Goal: Task Accomplishment & Management: Use online tool/utility

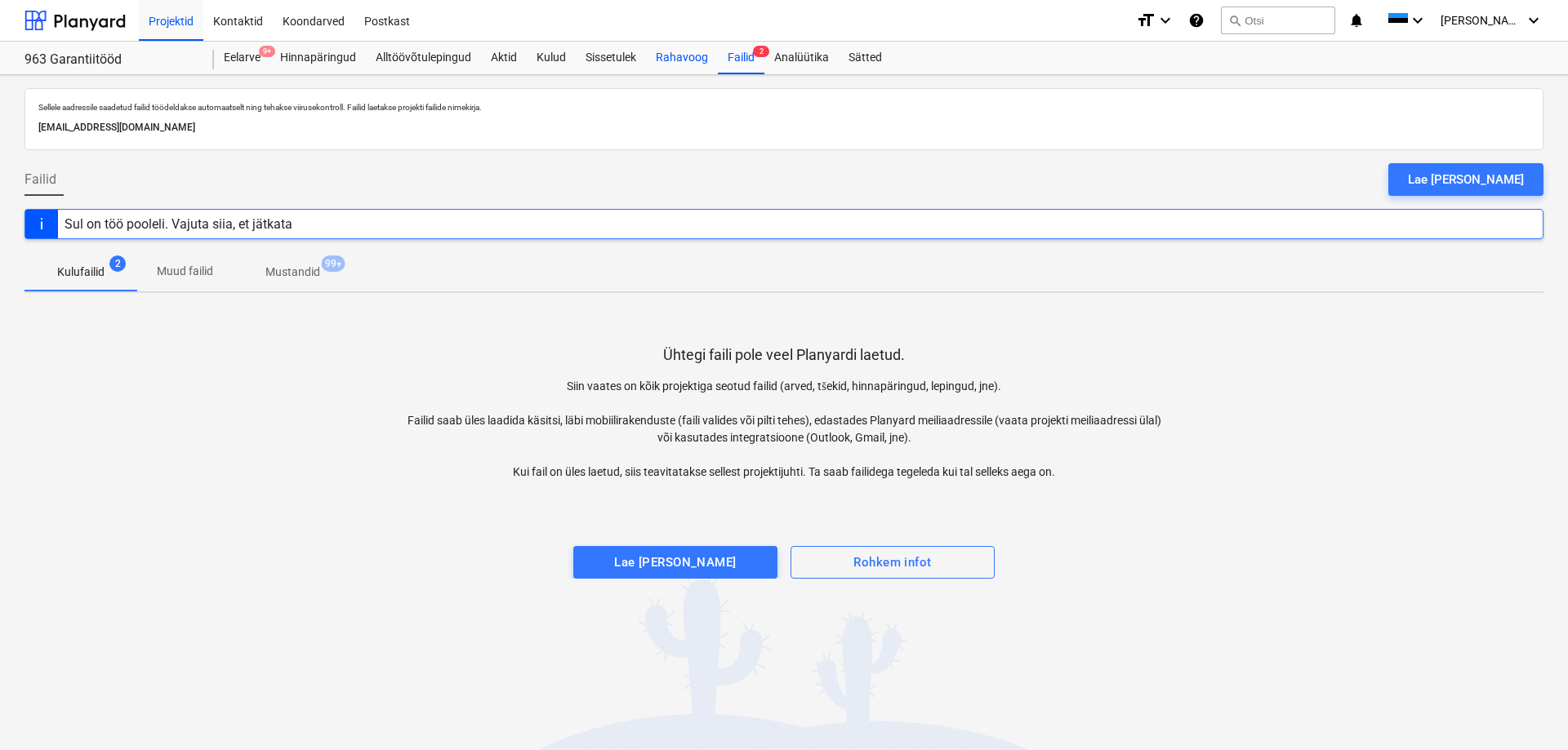
click at [705, 68] on div "Rahavoog" at bounding box center [682, 57] width 72 height 32
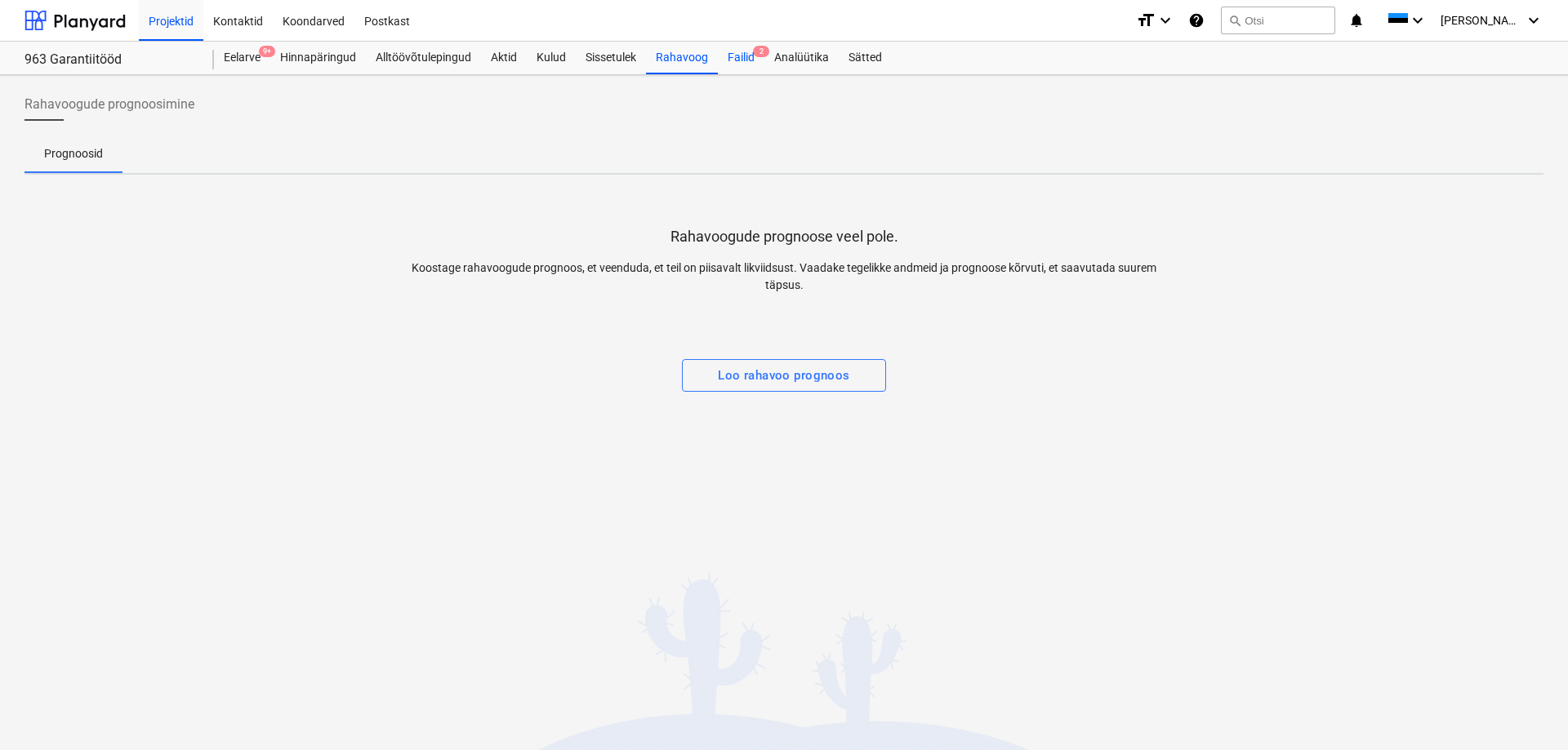
click at [738, 64] on div "Failid 2" at bounding box center [741, 57] width 47 height 32
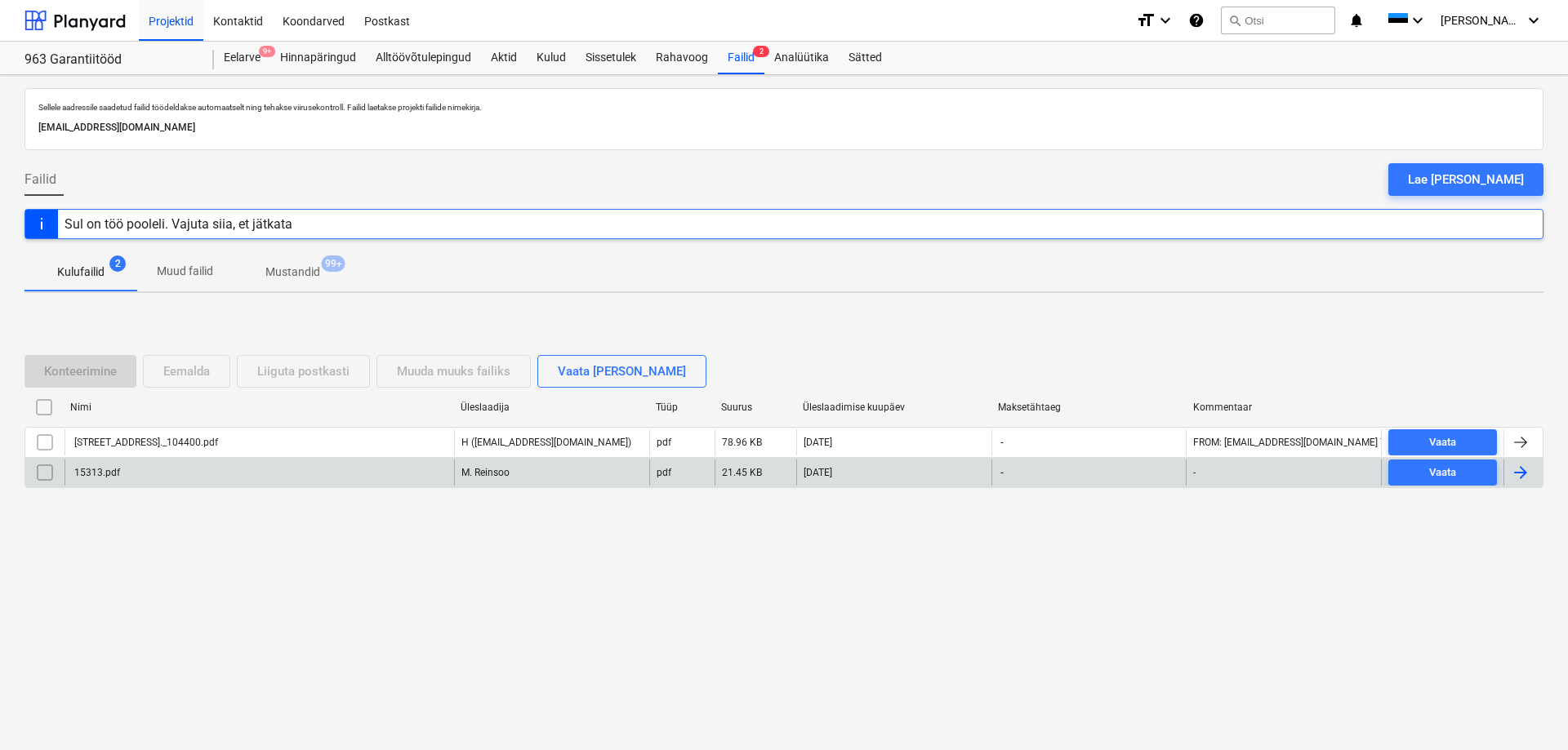
click at [309, 465] on div "15313.pdf" at bounding box center [259, 472] width 389 height 26
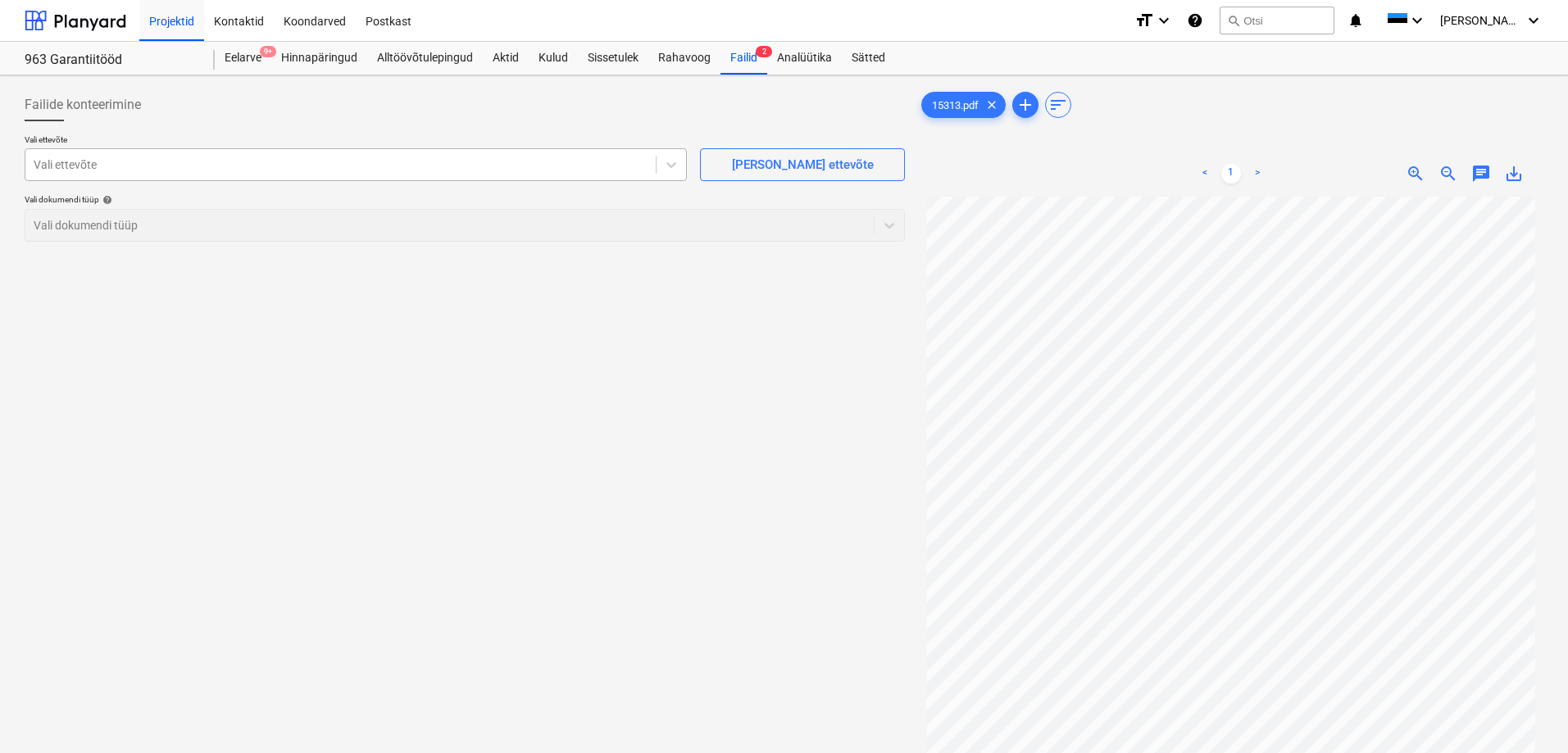
click at [482, 162] on div at bounding box center [340, 164] width 614 height 17
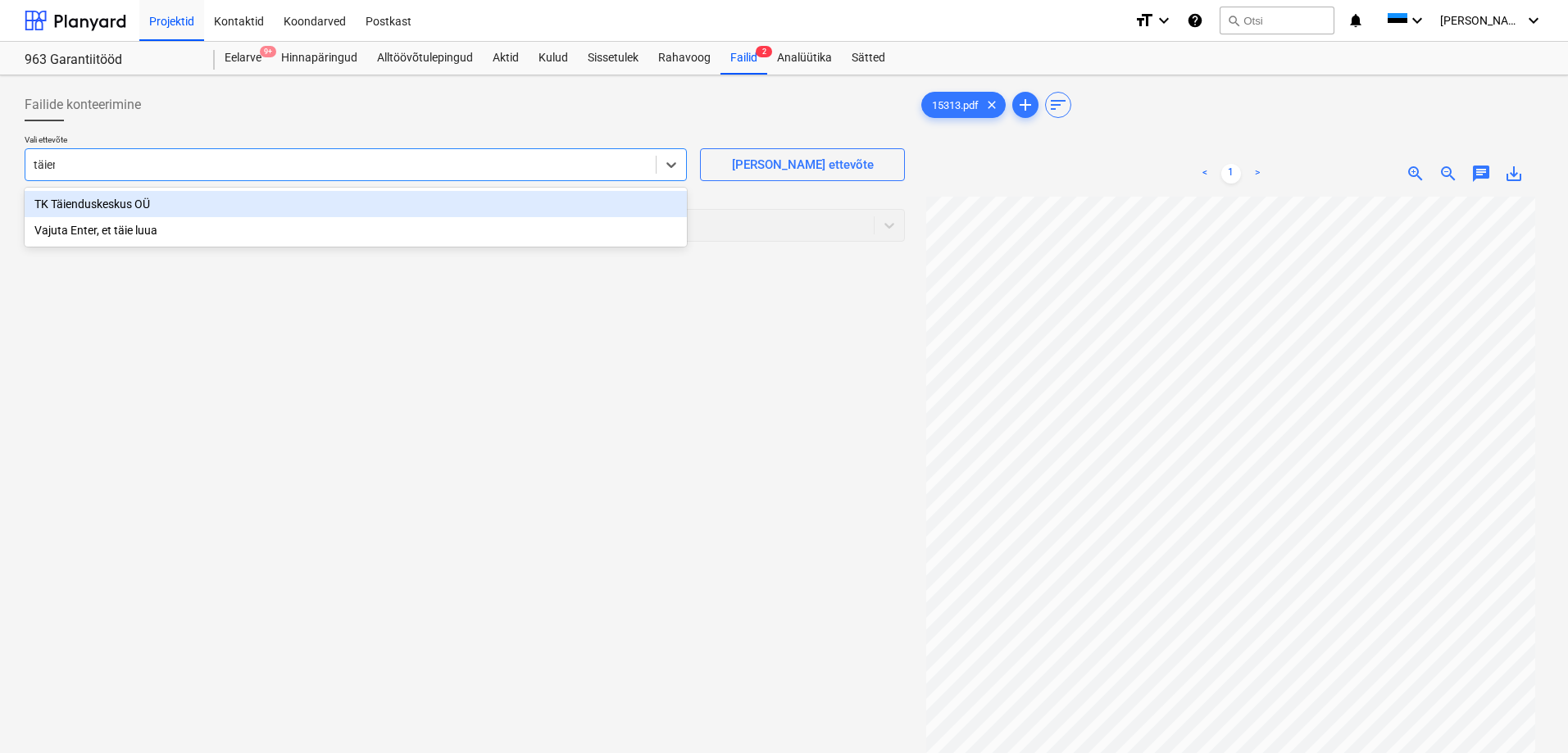
type input "täiend"
click at [382, 209] on div "TK Täienduskeskus OÜ" at bounding box center [356, 204] width 662 height 26
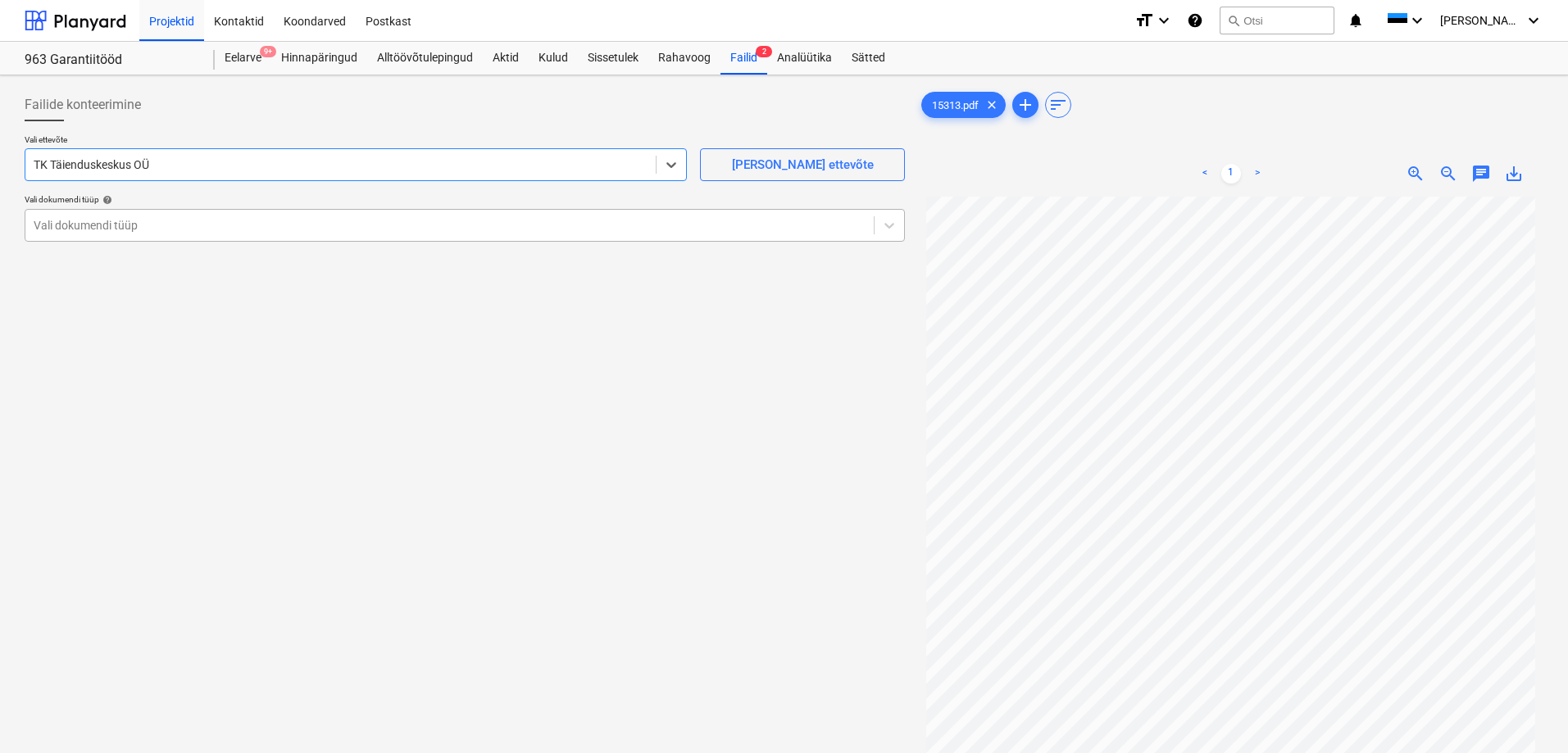
click at [356, 238] on div "Vali dokumendi tüüp" at bounding box center [465, 225] width 881 height 32
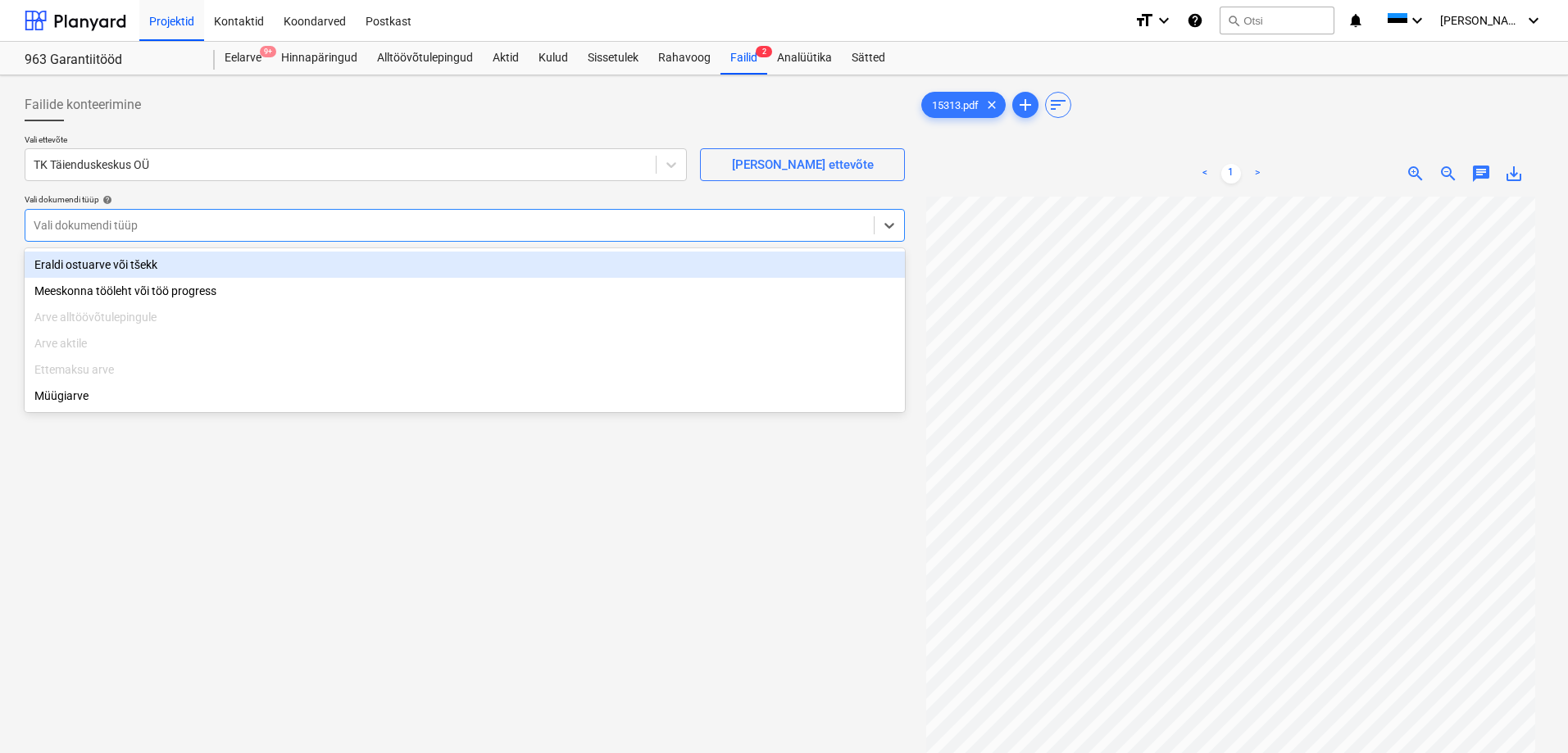
click at [285, 269] on div "Eraldi ostuarve või tšekk" at bounding box center [465, 264] width 881 height 26
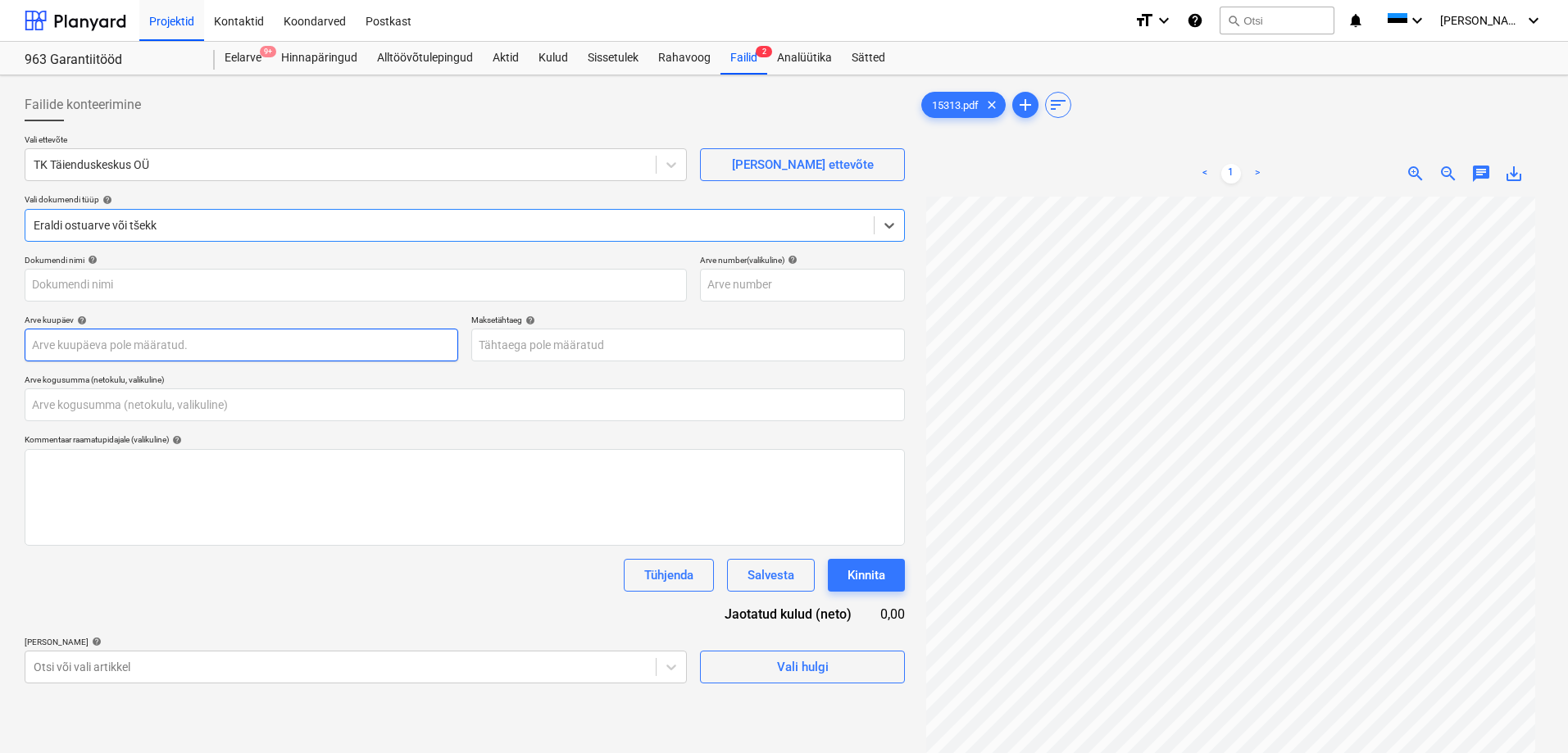
type input "15313.pdf"
type input "0,00"
click at [201, 402] on input "text" at bounding box center [465, 405] width 881 height 32
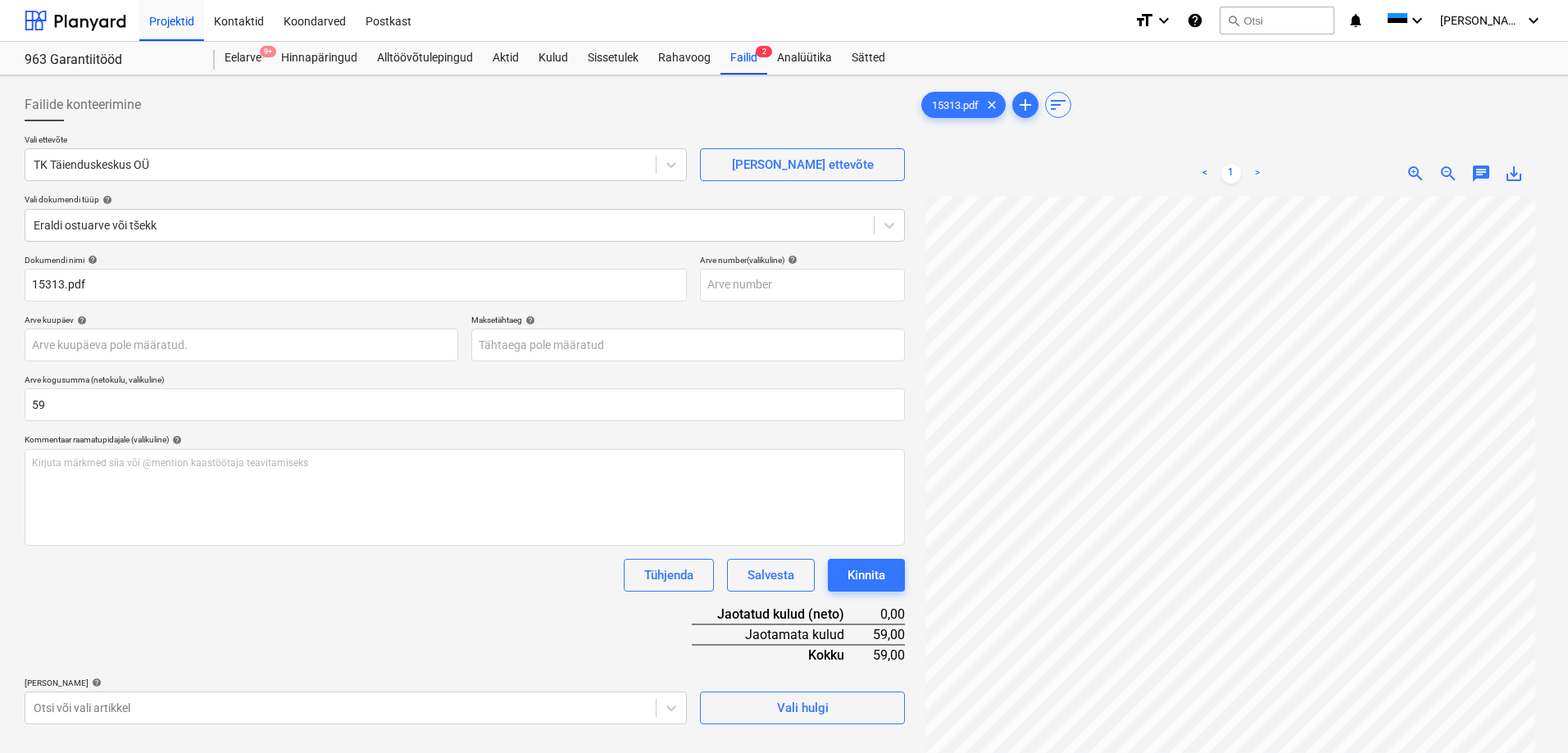
type input "59,00"
click at [224, 618] on div "Dokumendi nimi help 15313.pdf Arve number (valikuline) help Arve kuupäev help P…" at bounding box center [465, 490] width 881 height 469
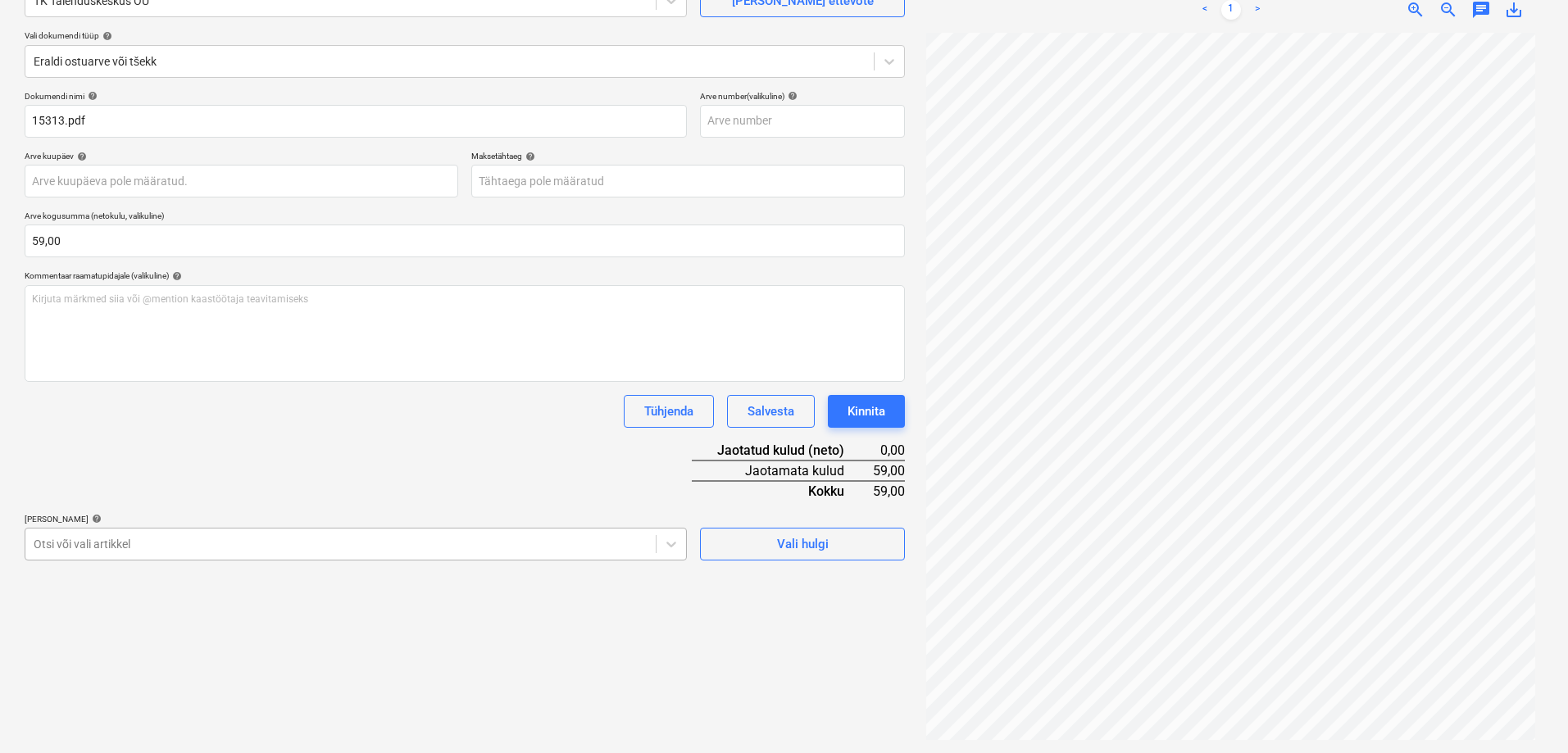
click at [301, 553] on body "Projektid Kontaktid Koondarved Postkast format_size keyboard_arrow_down help se…" at bounding box center [784, 213] width 1568 height 753
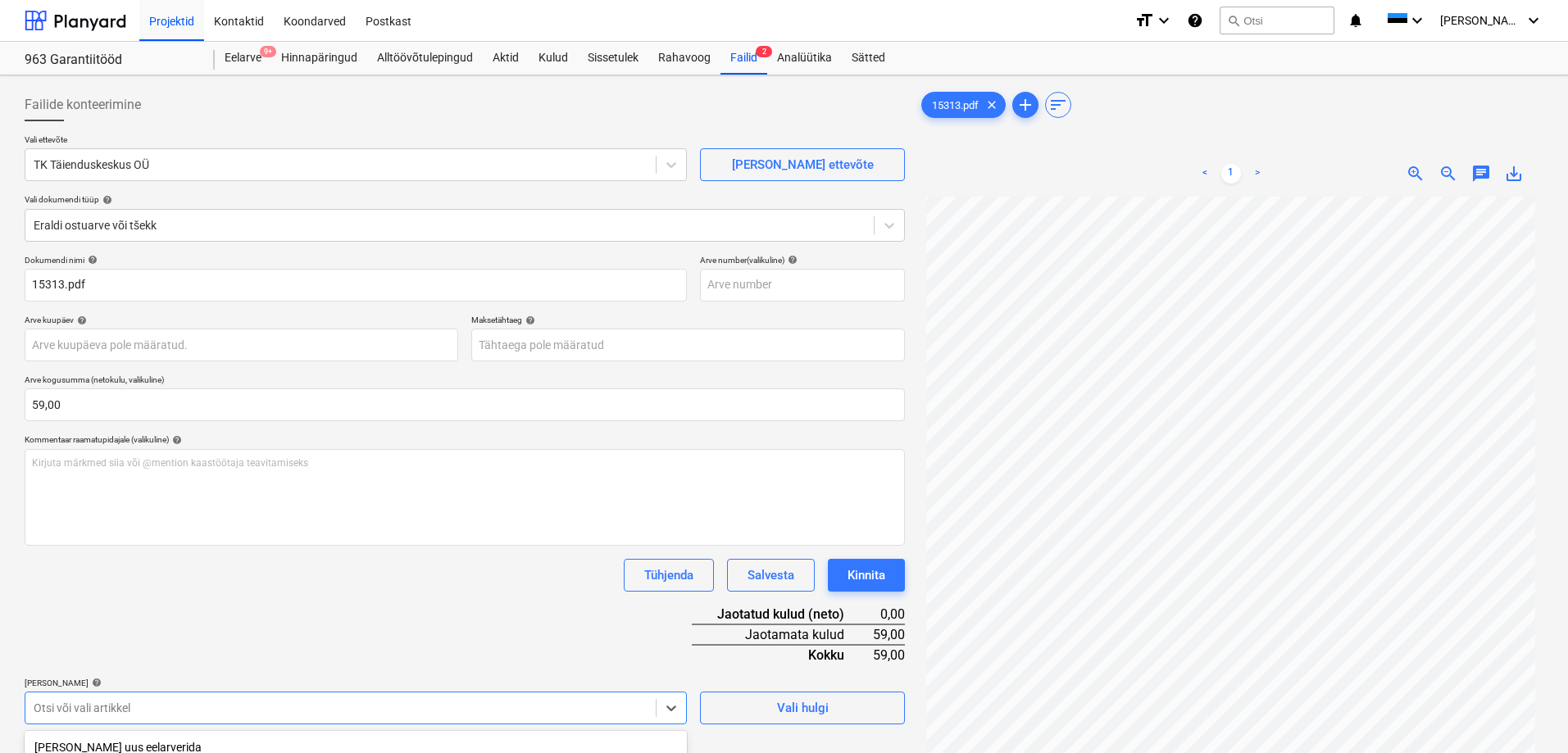
click at [917, 440] on div "15313.pdf clear add sort < 1 > zoom_in zoom_out chat 0 save_alt" at bounding box center [1231, 496] width 638 height 829
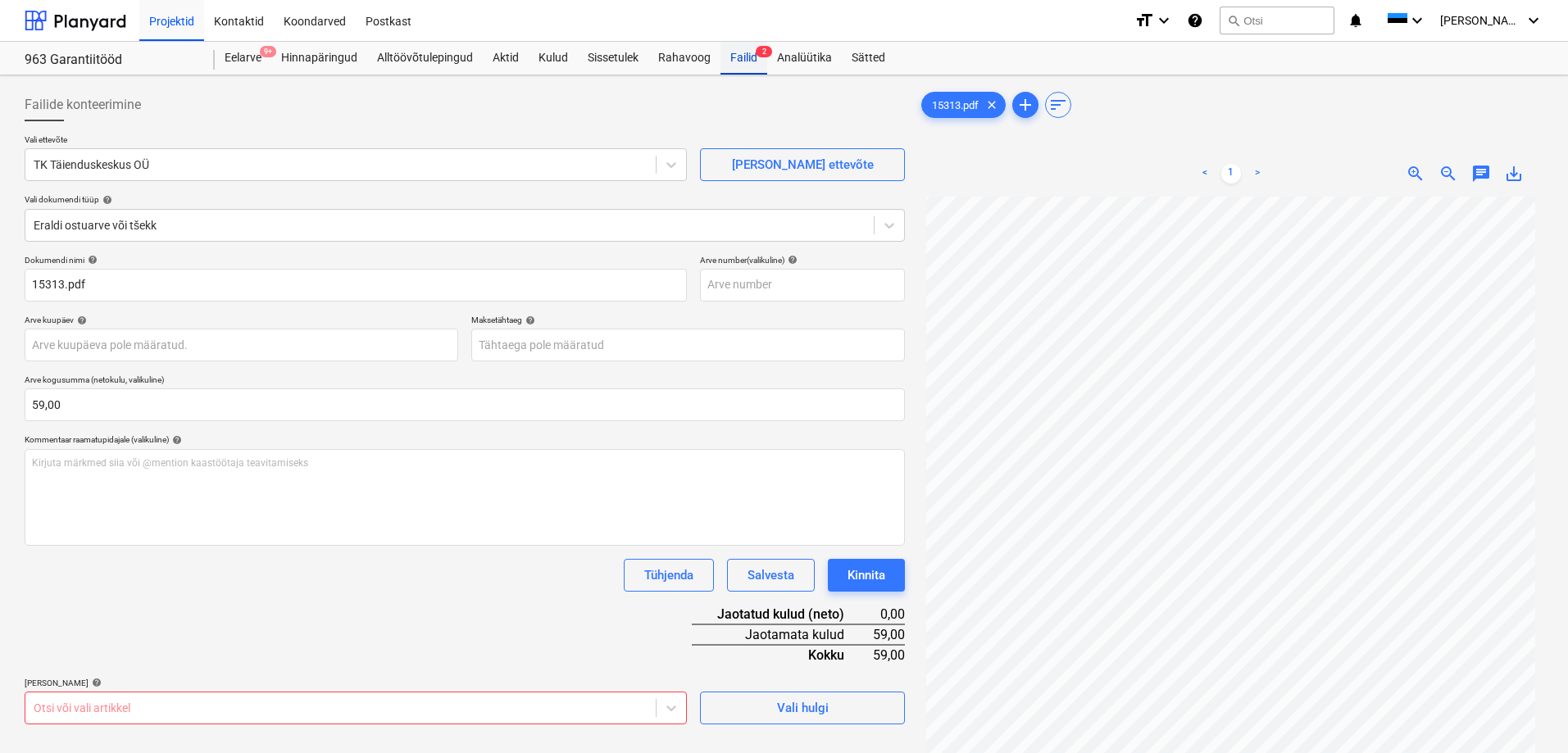
click at [735, 64] on div "Failid 2" at bounding box center [744, 57] width 47 height 32
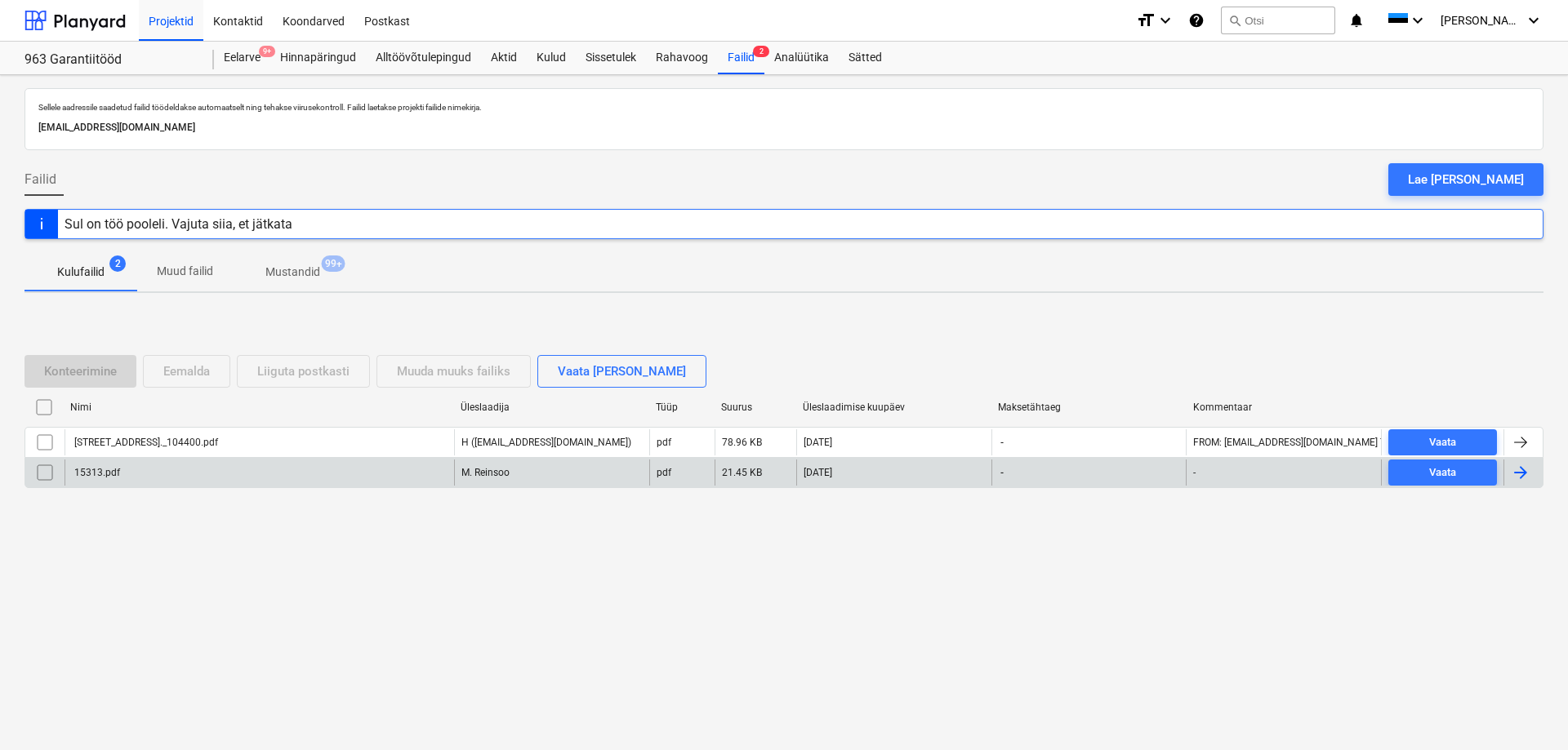
click at [49, 468] on input "checkbox" at bounding box center [45, 472] width 26 height 26
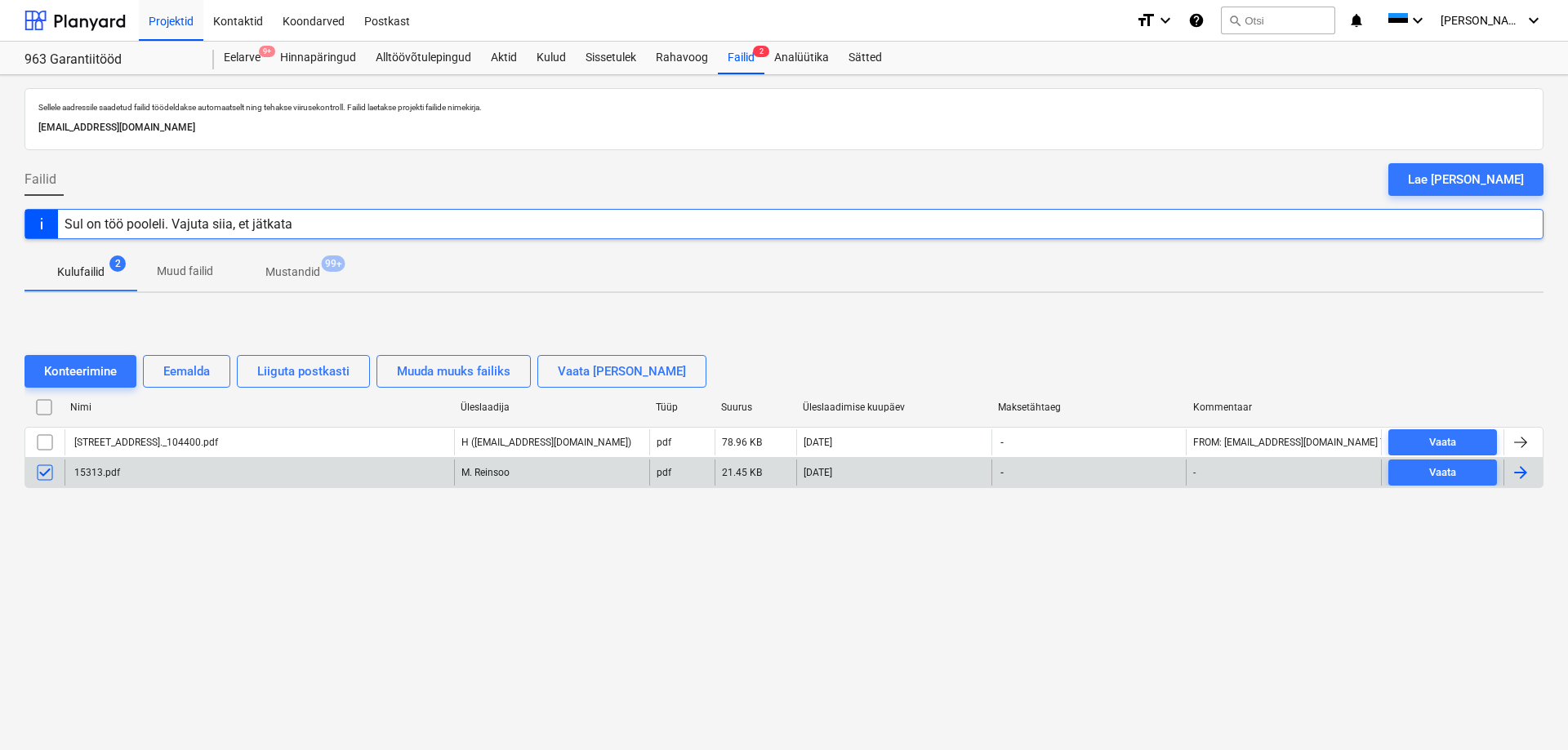
click at [196, 481] on div "15313.pdf" at bounding box center [259, 472] width 389 height 26
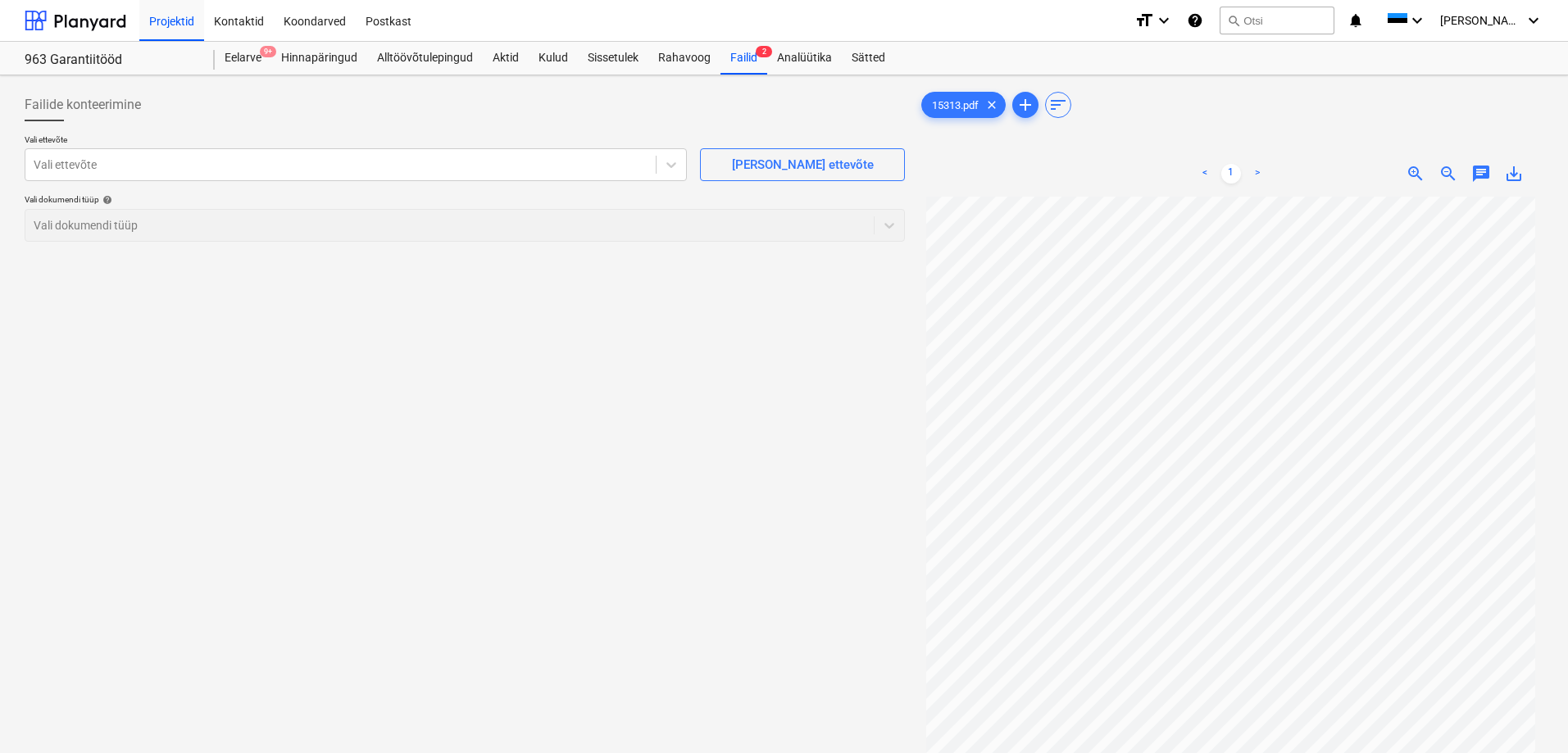
click at [1515, 178] on span "save_alt" at bounding box center [1513, 173] width 19 height 19
click at [740, 73] on div "Failid 2" at bounding box center [744, 57] width 47 height 32
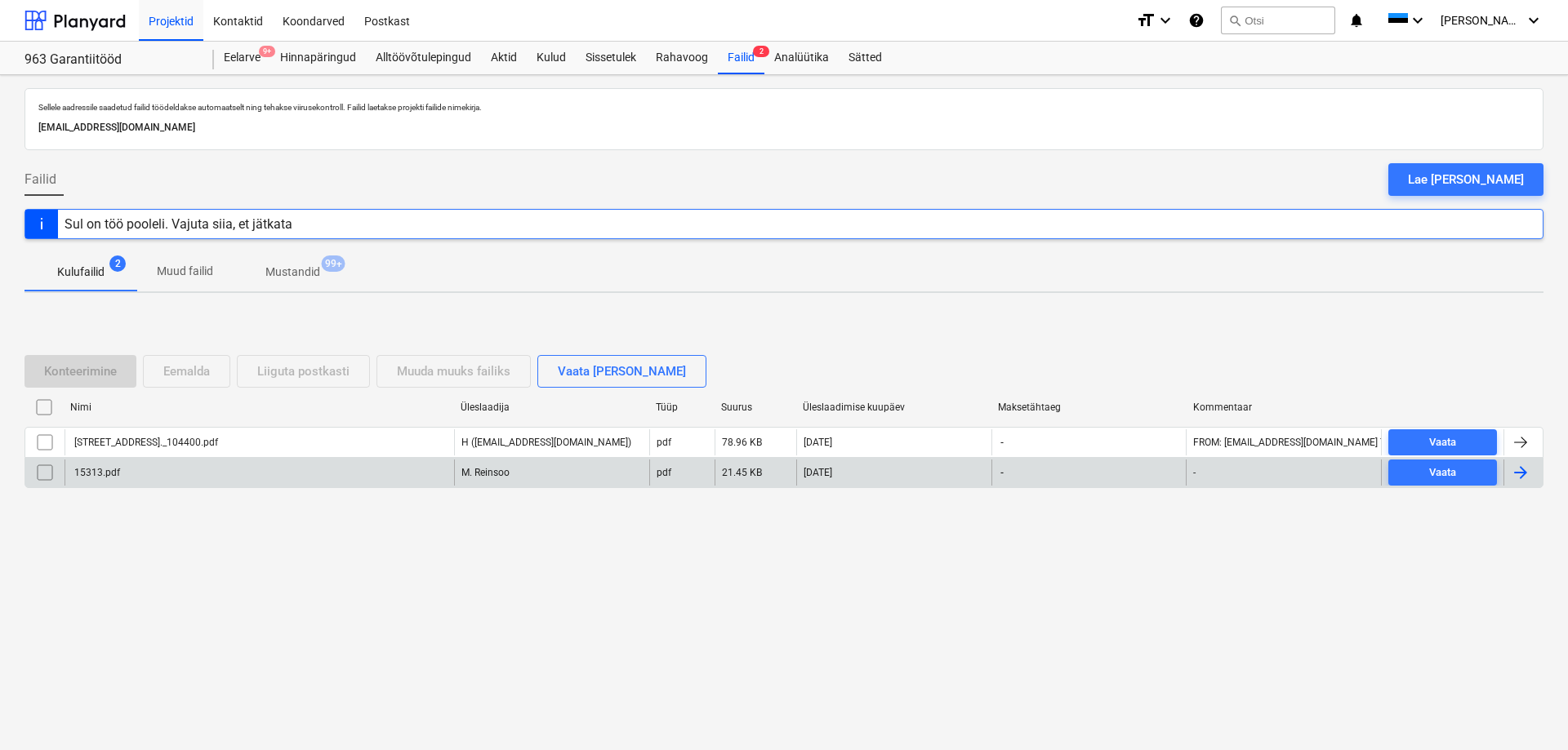
click at [44, 473] on input "checkbox" at bounding box center [45, 472] width 26 height 26
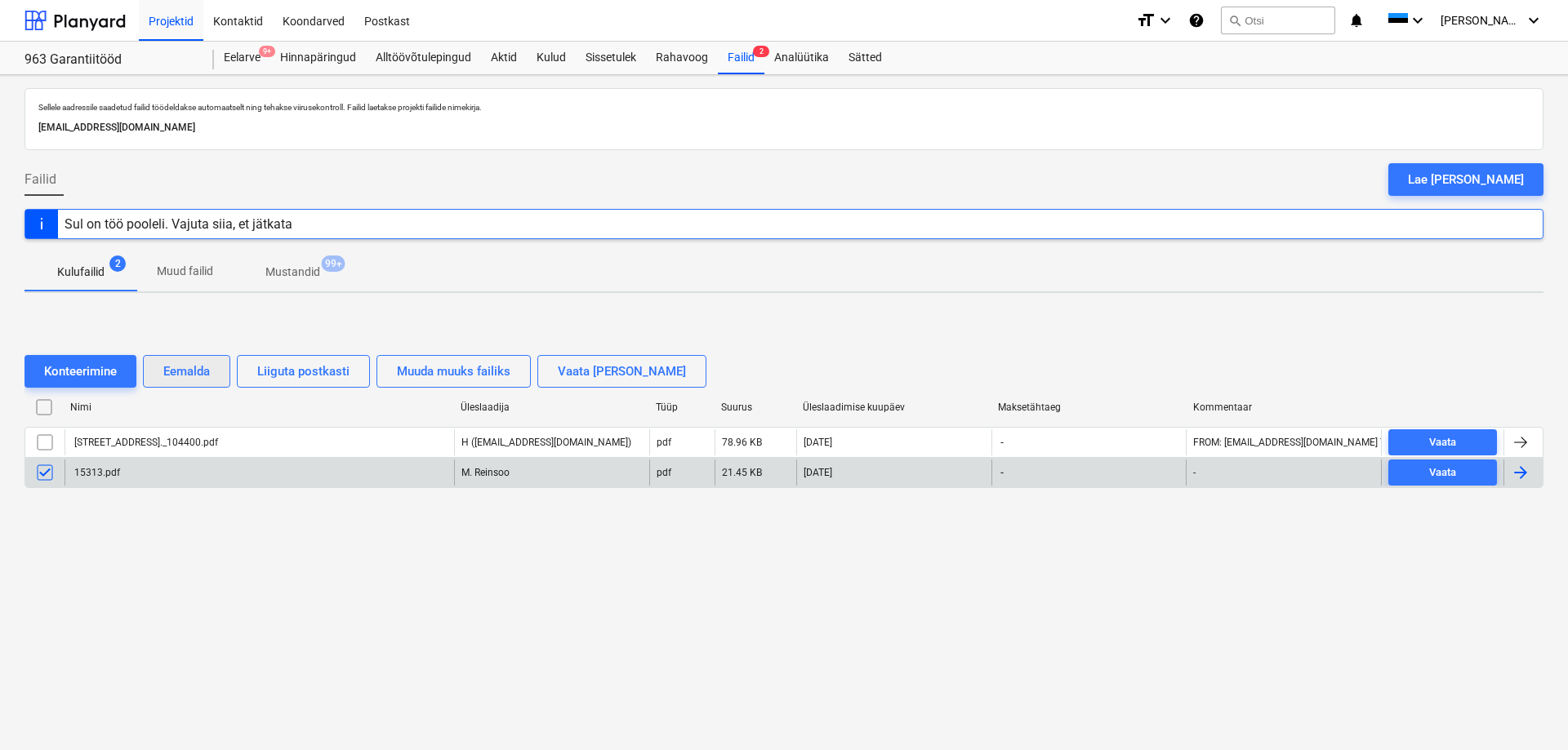
click at [198, 372] on div "Eemalda" at bounding box center [186, 371] width 47 height 21
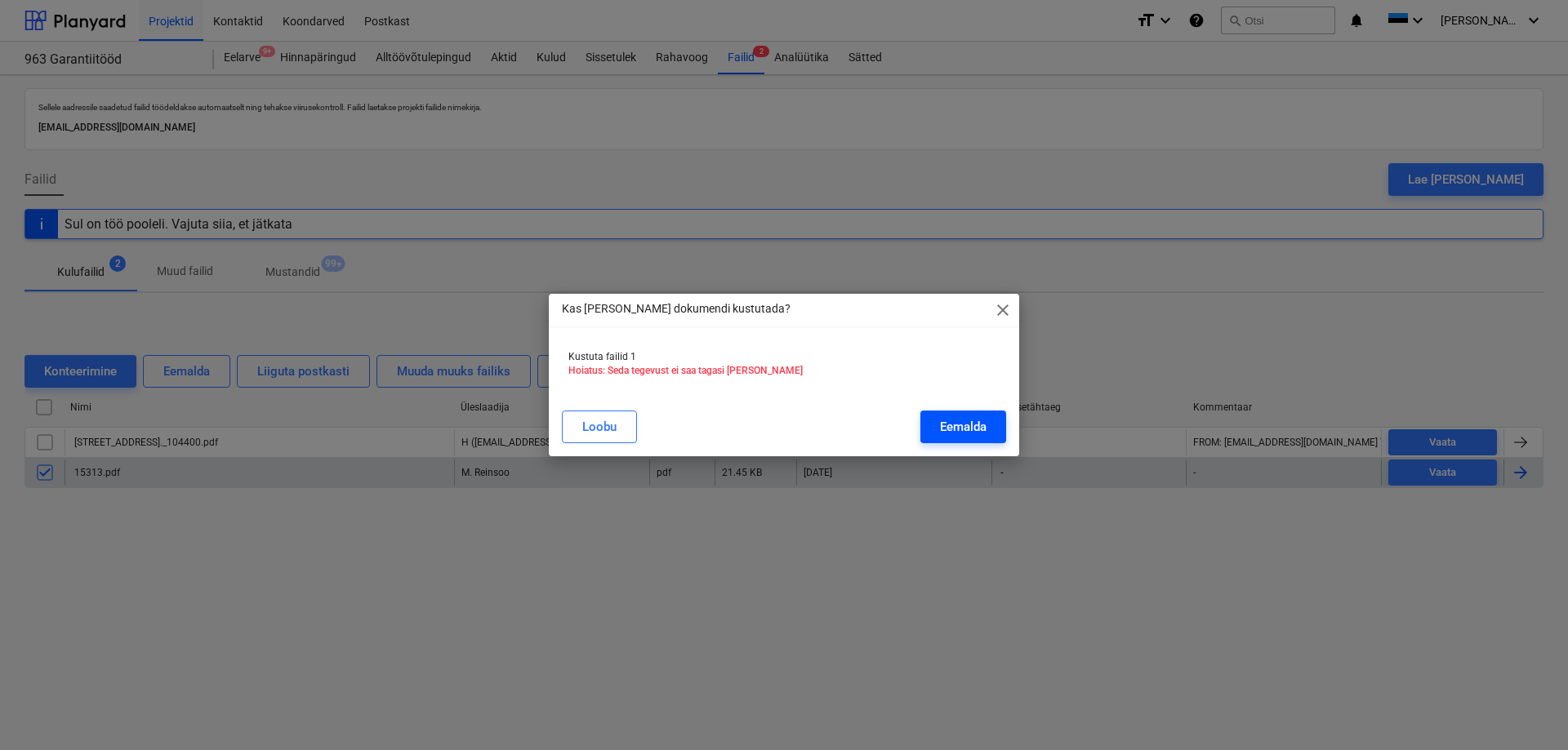
click at [947, 419] on div "Eemalda" at bounding box center [963, 426] width 47 height 21
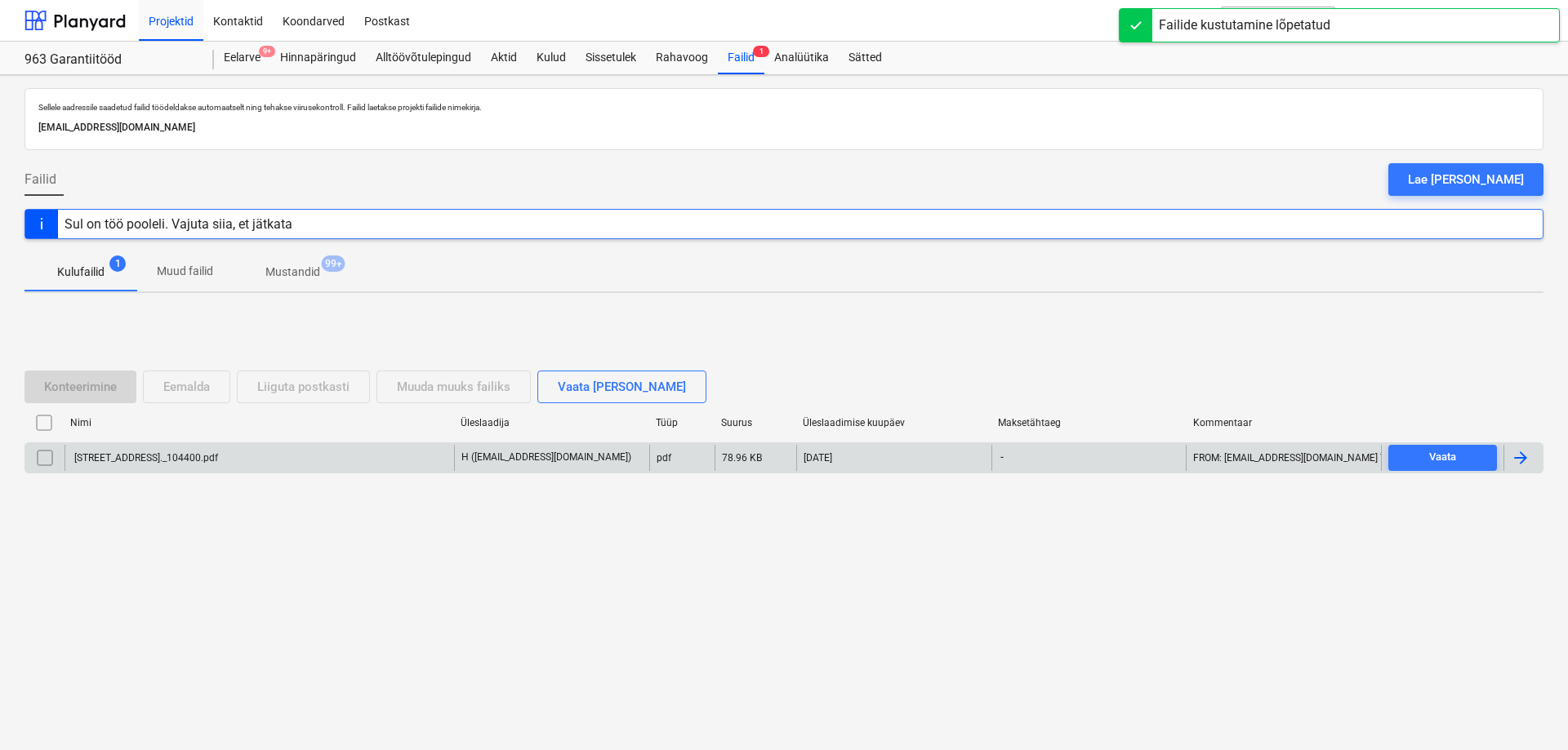
click at [342, 470] on div "[STREET_ADDRESS]._104400.pdf" at bounding box center [259, 458] width 389 height 26
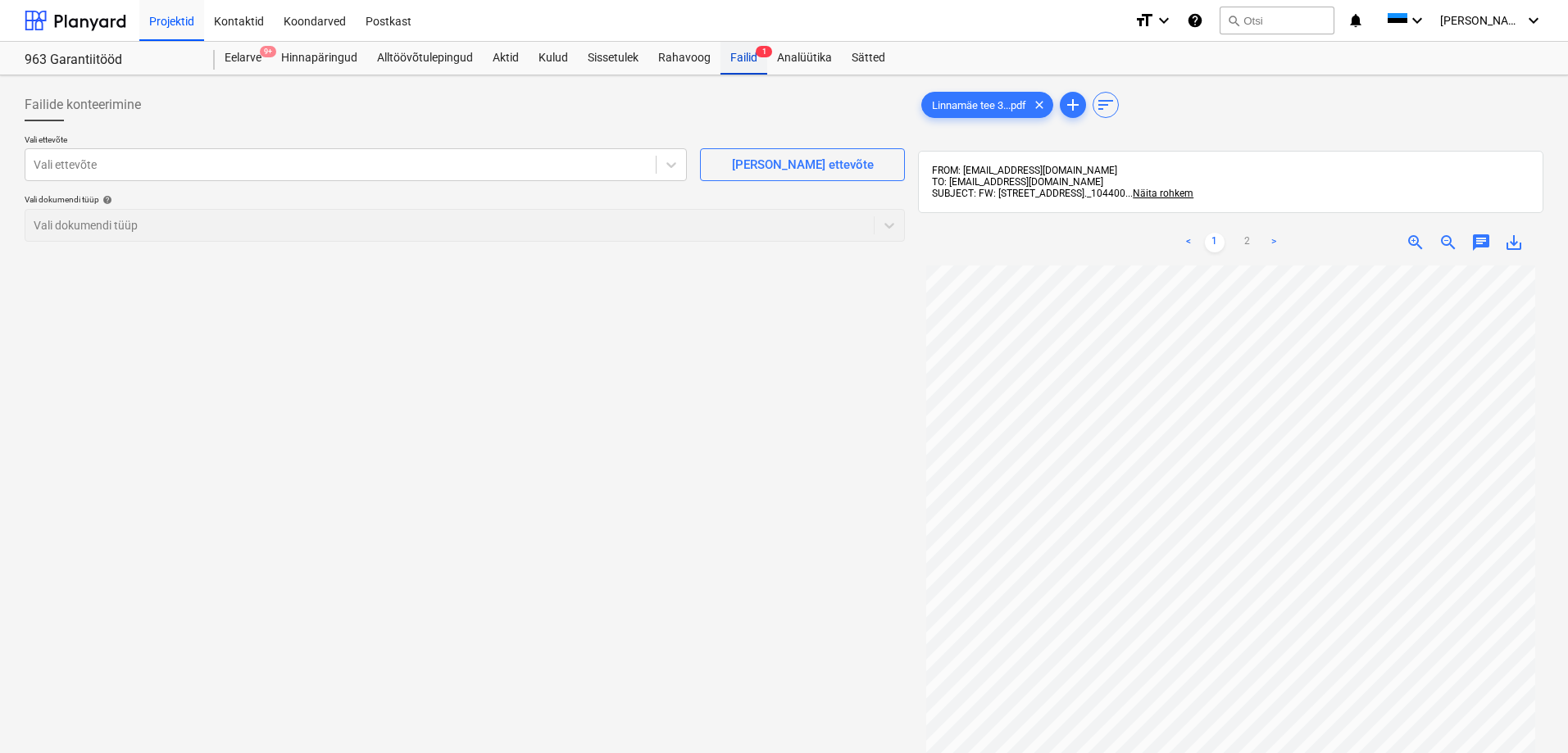
click at [740, 61] on div "Failid 1" at bounding box center [744, 57] width 47 height 32
